Goal: Check status: Check status

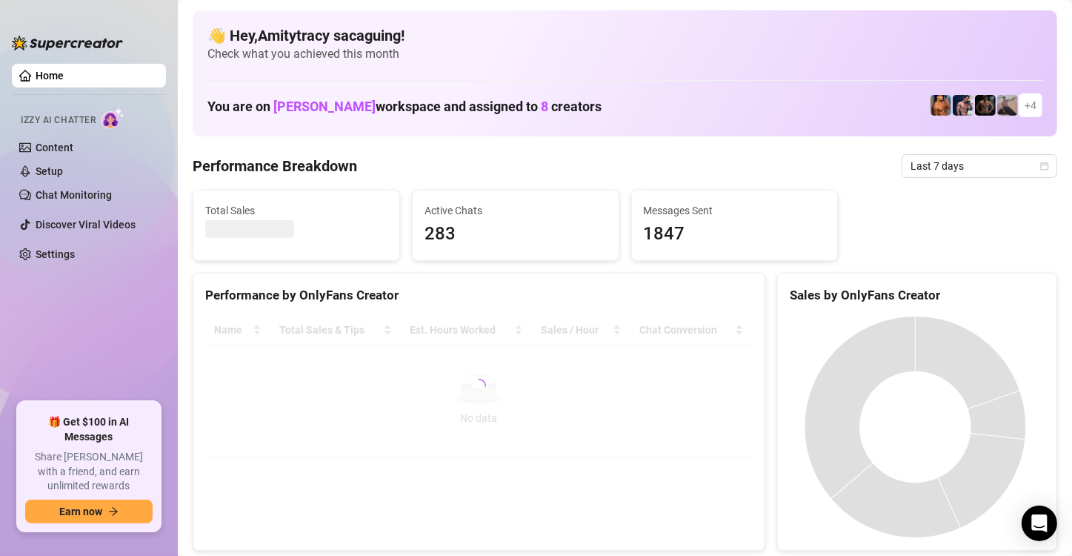
click at [96, 329] on ul "Home Izzy AI Chatter Content Setup Chat Monitoring Discover Viral Videos Settin…" at bounding box center [89, 227] width 154 height 338
click at [926, 166] on span "Last 7 days" at bounding box center [980, 166] width 138 height 22
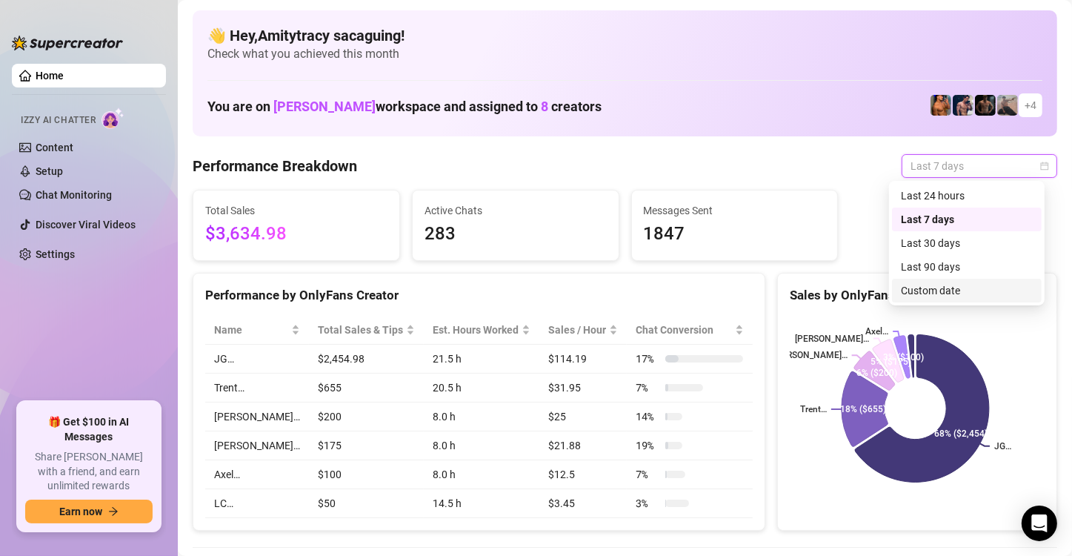
click at [923, 287] on div "Custom date" at bounding box center [967, 290] width 132 height 16
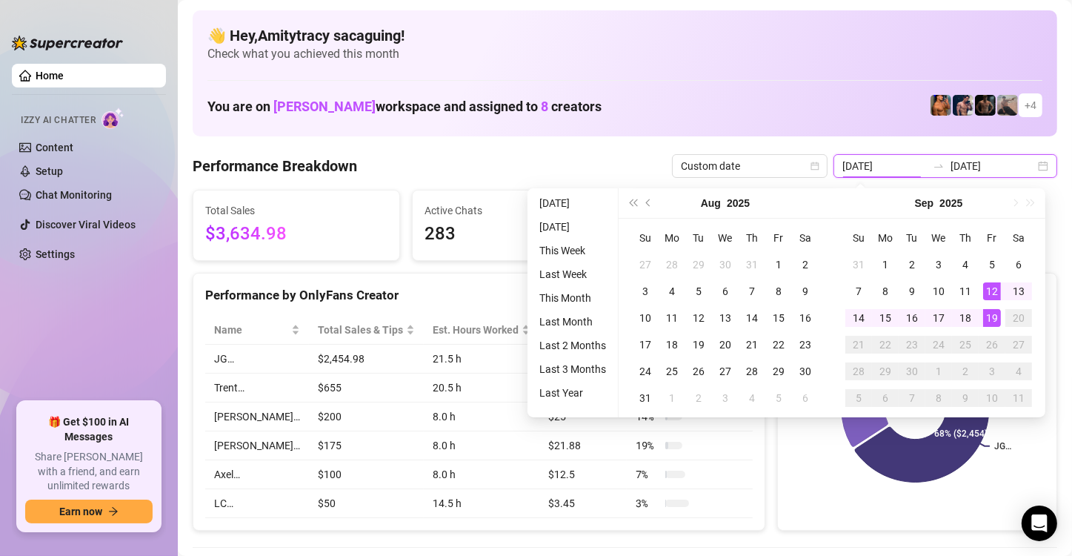
click at [893, 165] on input "[DATE]" at bounding box center [885, 166] width 84 height 16
type input "[DATE]"
click at [989, 316] on div "19" at bounding box center [992, 318] width 18 height 18
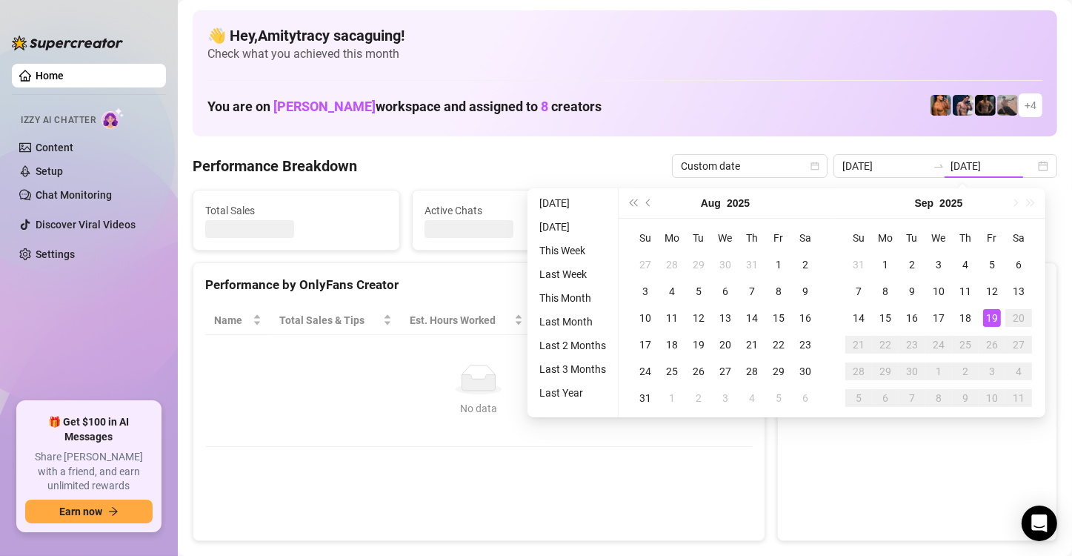
type input "[DATE]"
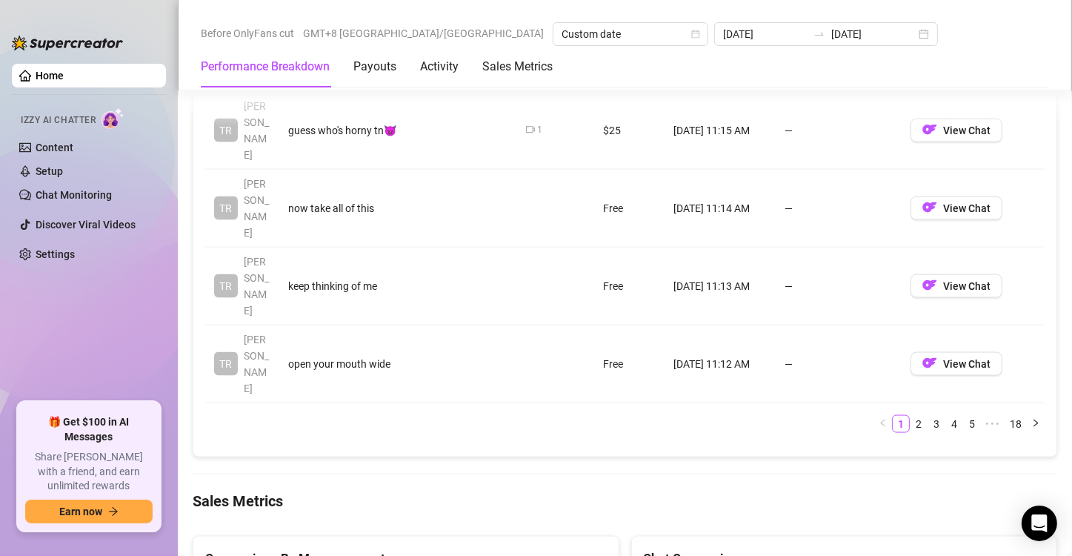
scroll to position [1941, 0]
click at [91, 348] on ul "Home Izzy AI Chatter Content Setup Chat Monitoring Discover Viral Videos Settin…" at bounding box center [89, 227] width 154 height 338
